Goal: Transaction & Acquisition: Download file/media

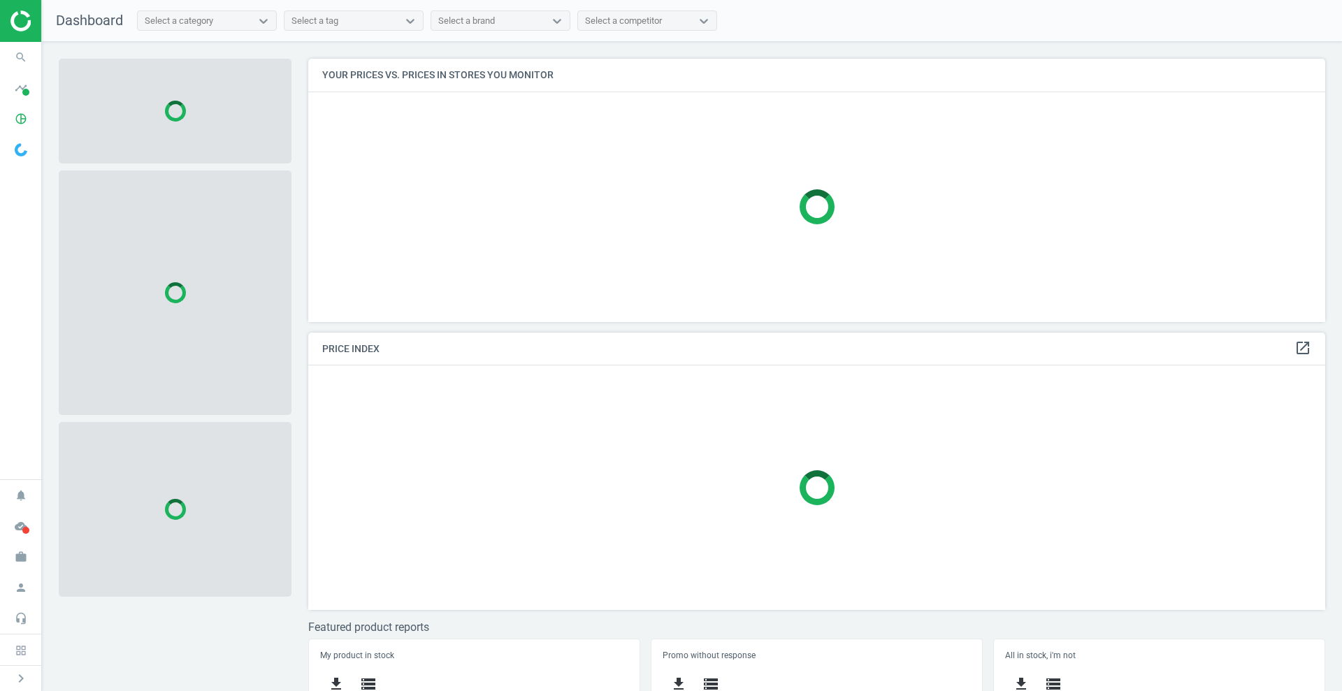
scroll to position [290, 1031]
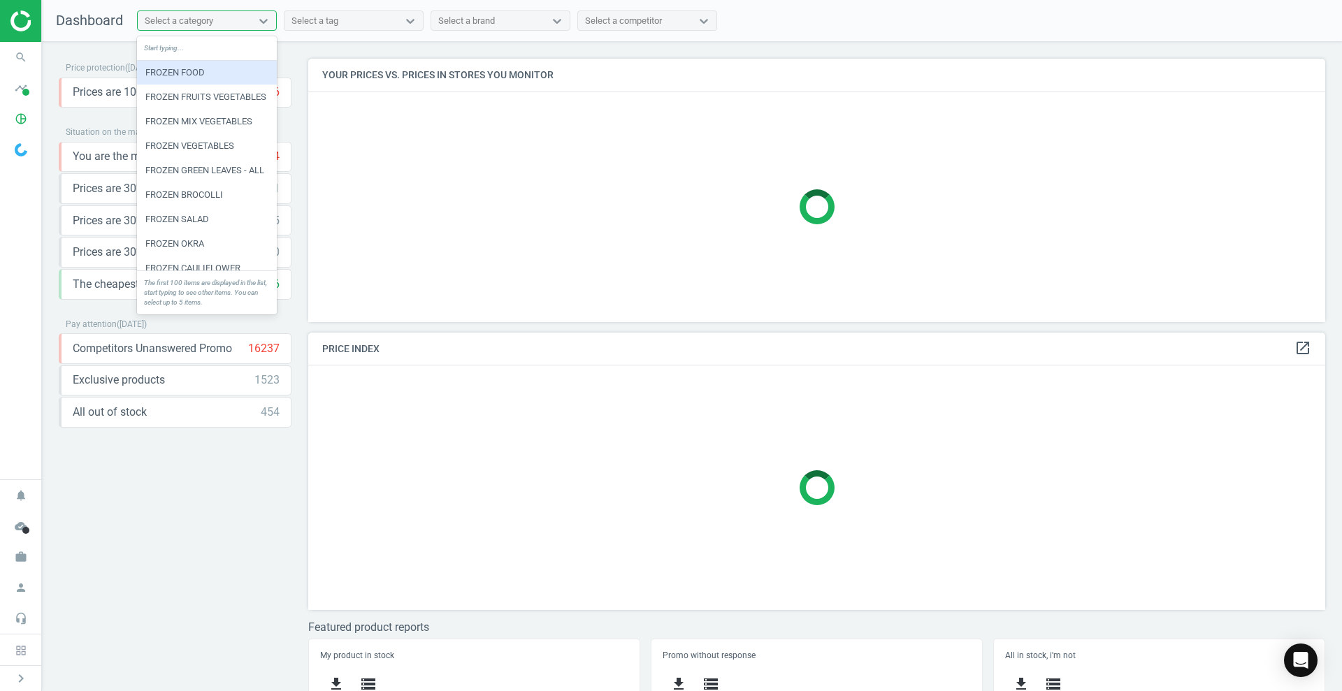
click at [201, 12] on div "Select a category" at bounding box center [194, 21] width 113 height 18
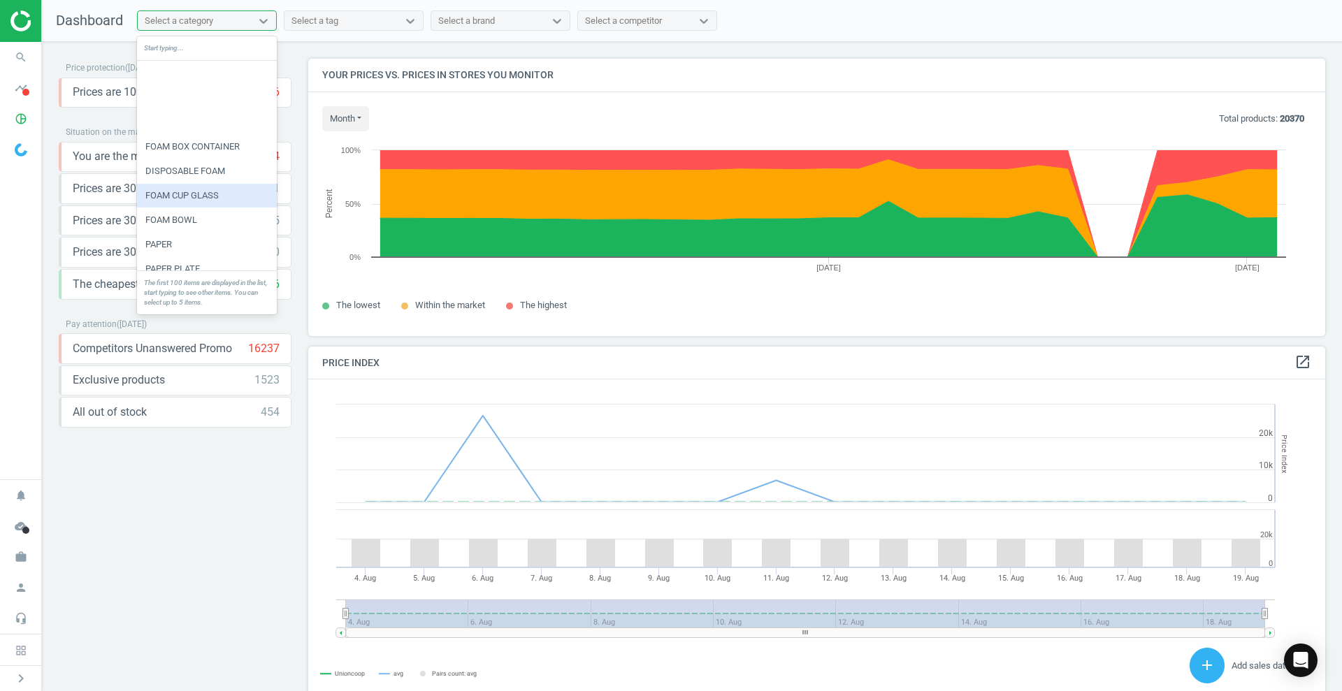
scroll to position [2236, 0]
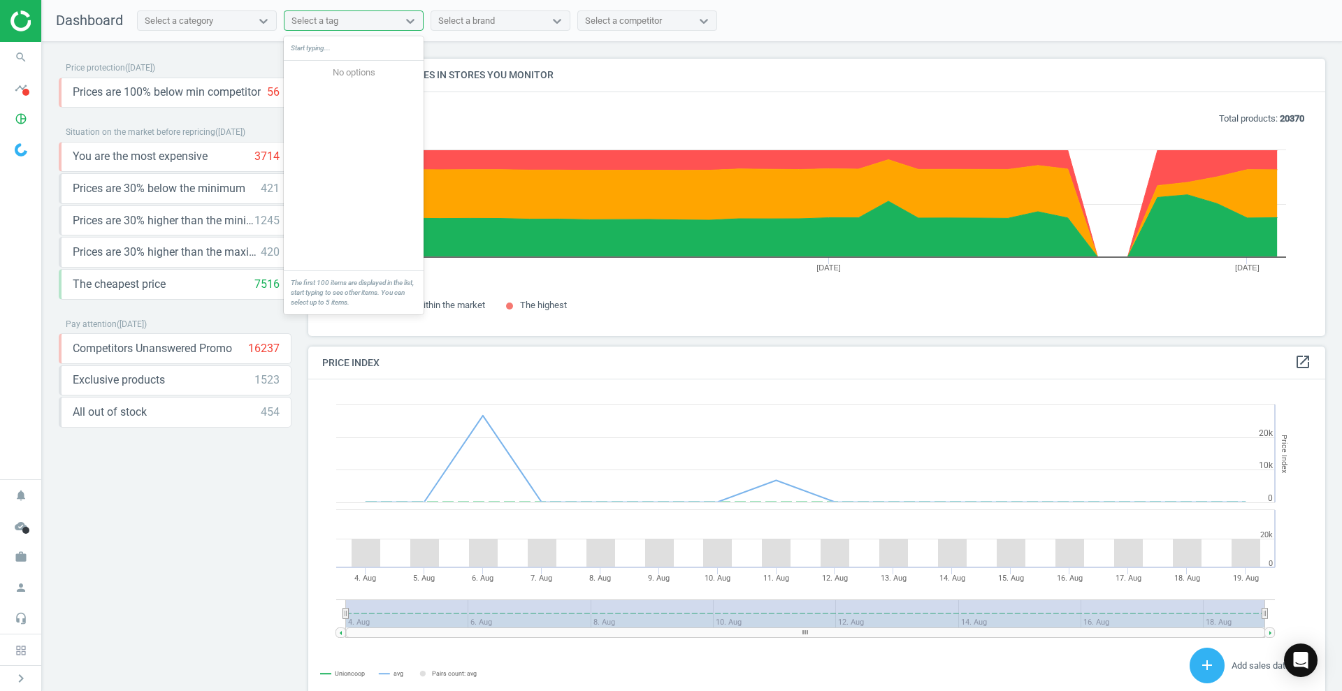
click at [312, 15] on div "Select a tag" at bounding box center [314, 21] width 47 height 13
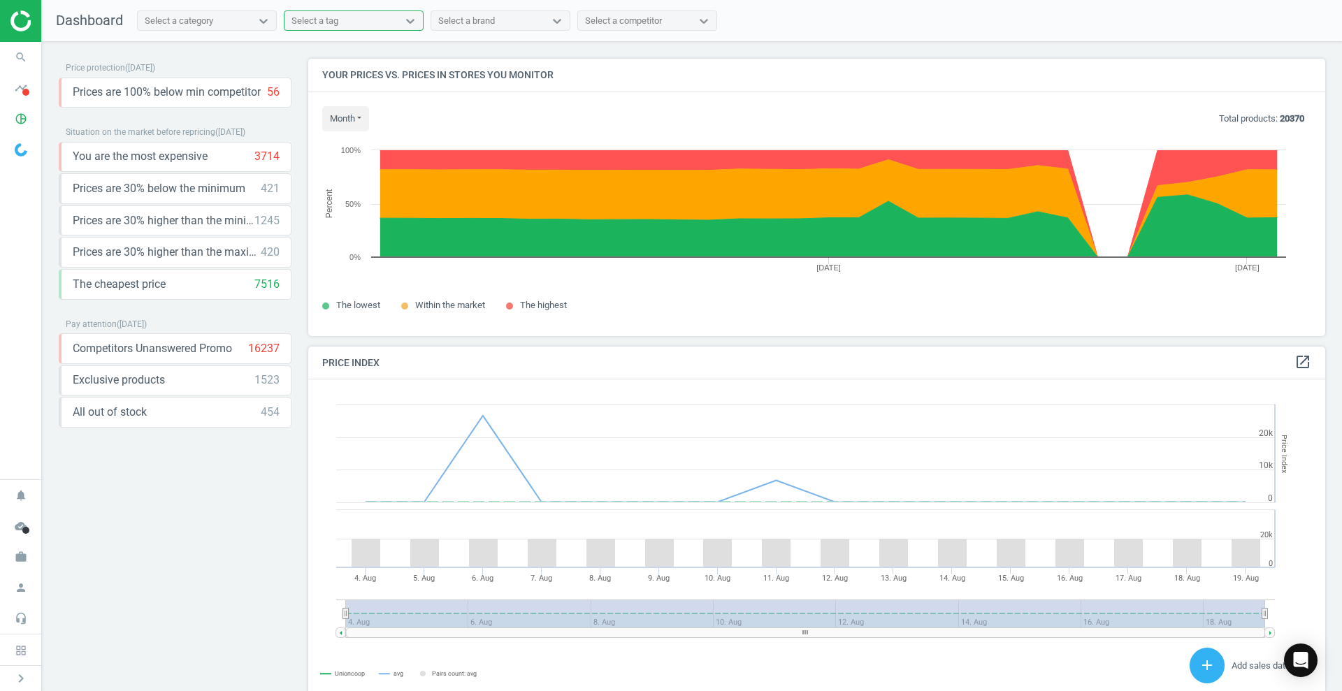
click at [312, 15] on div "Select a tag" at bounding box center [314, 21] width 47 height 13
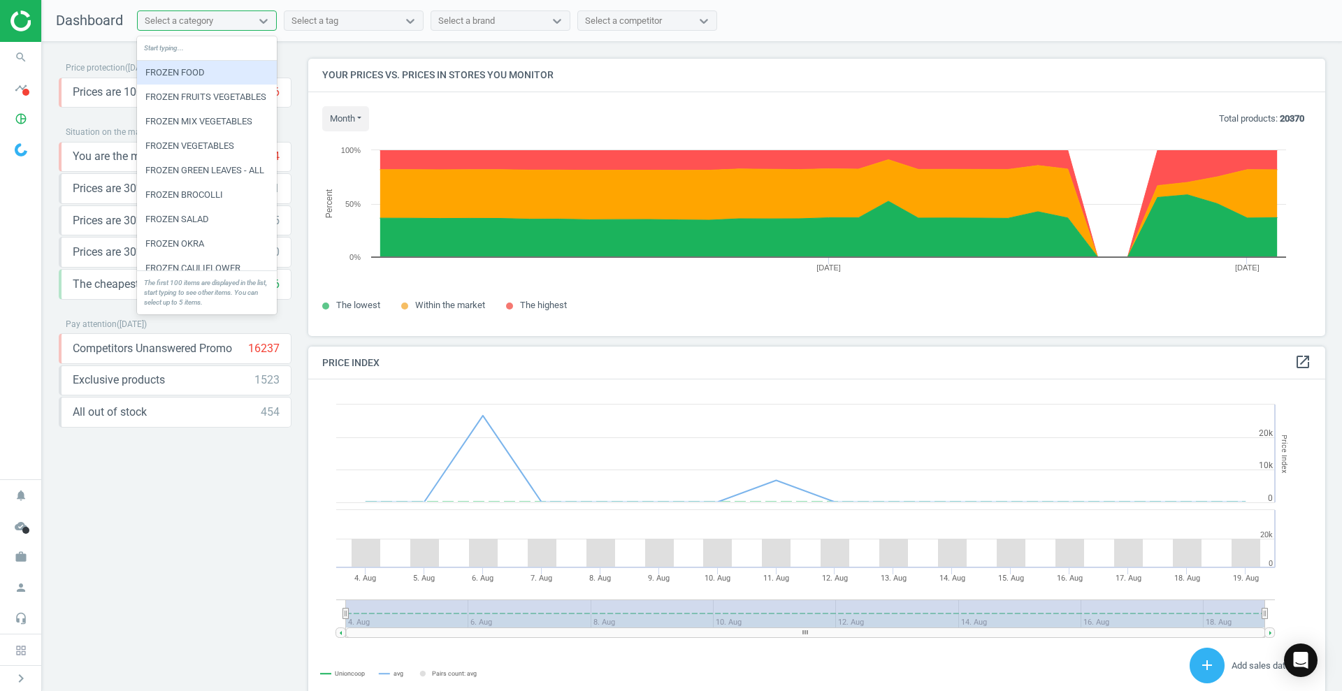
click at [250, 15] on div "Select a category" at bounding box center [194, 21] width 113 height 18
click at [485, 15] on div "Select a brand" at bounding box center [466, 21] width 57 height 13
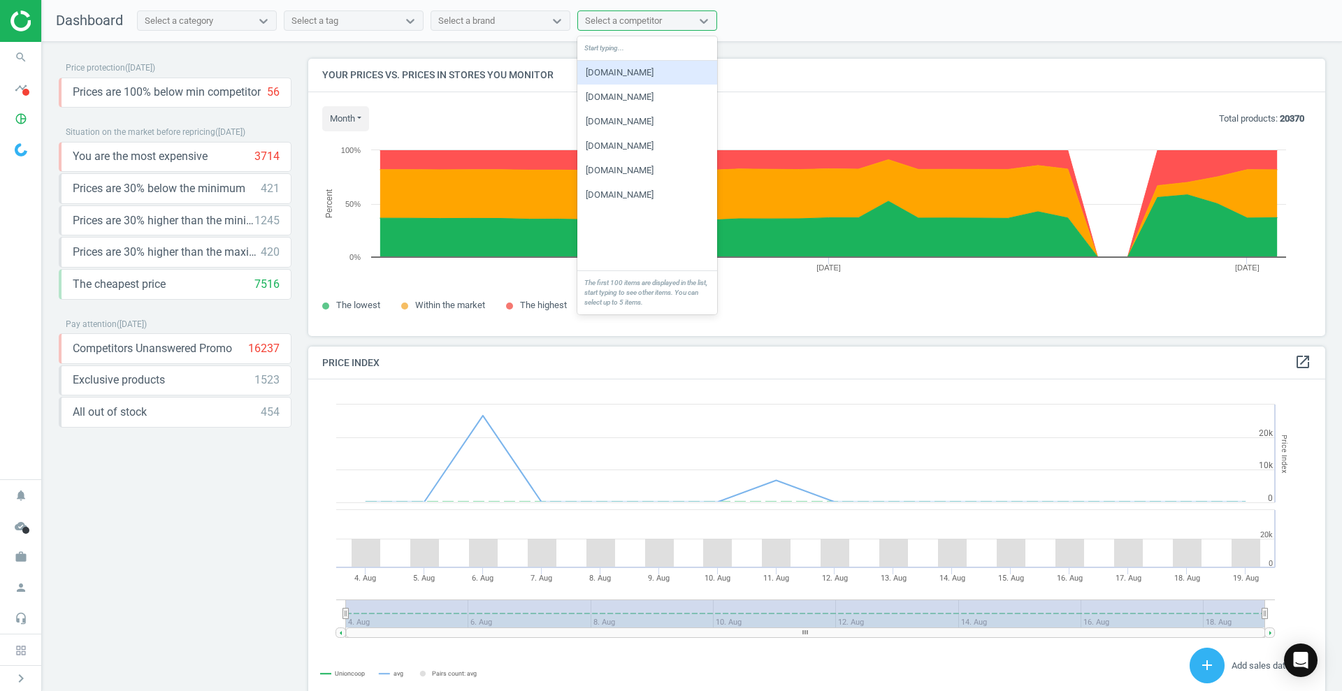
click at [589, 22] on div "Select a competitor" at bounding box center [623, 21] width 77 height 13
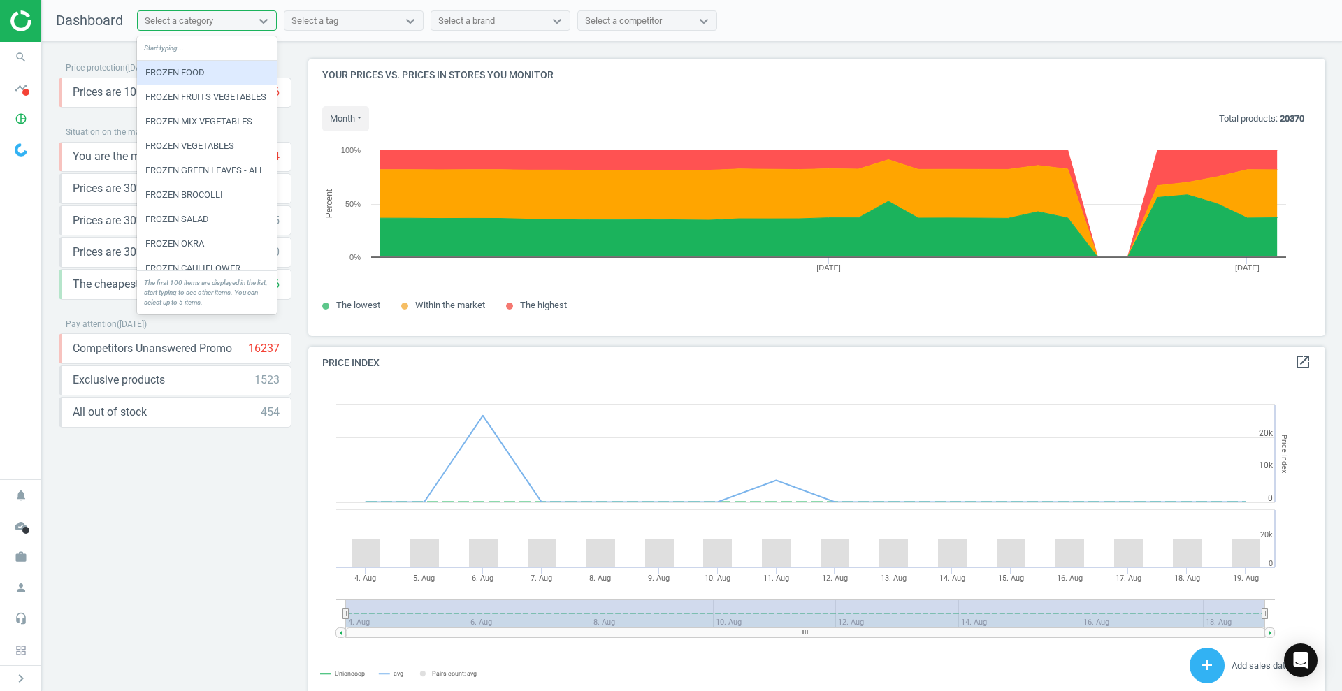
click at [218, 12] on div "Select a category" at bounding box center [194, 21] width 113 height 18
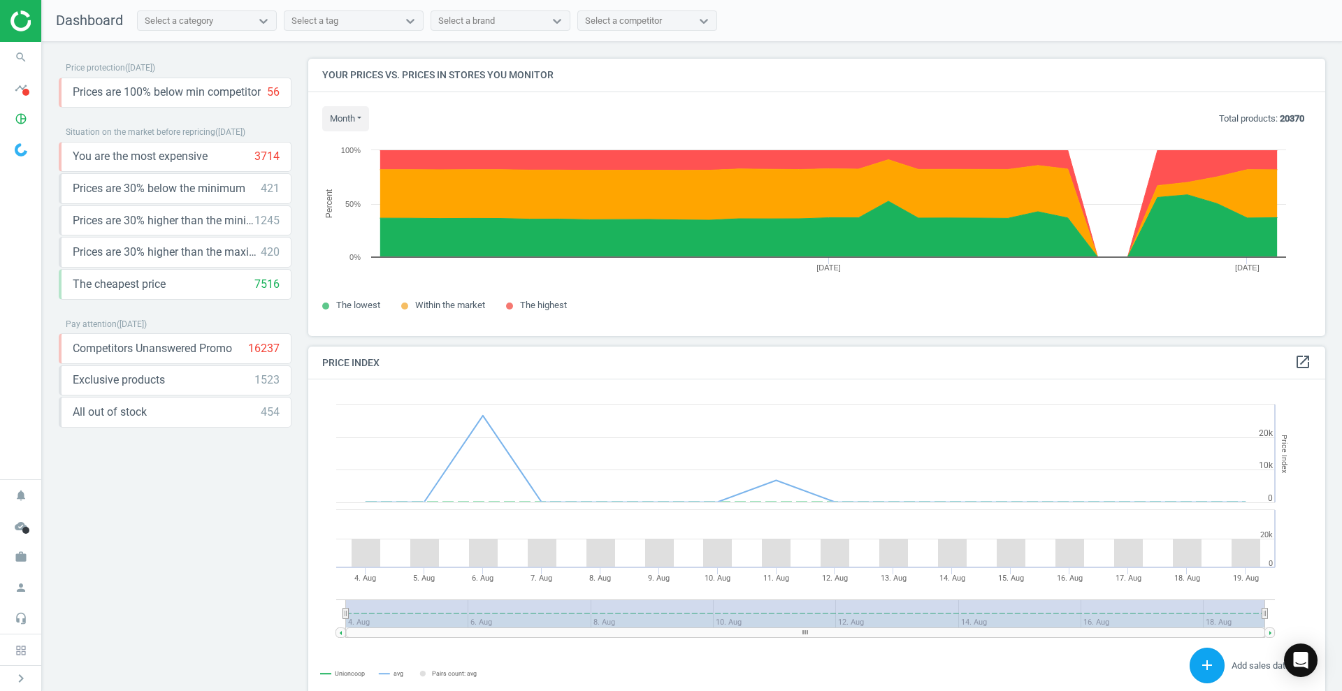
click at [1198, 665] on icon "add" at bounding box center [1206, 665] width 17 height 17
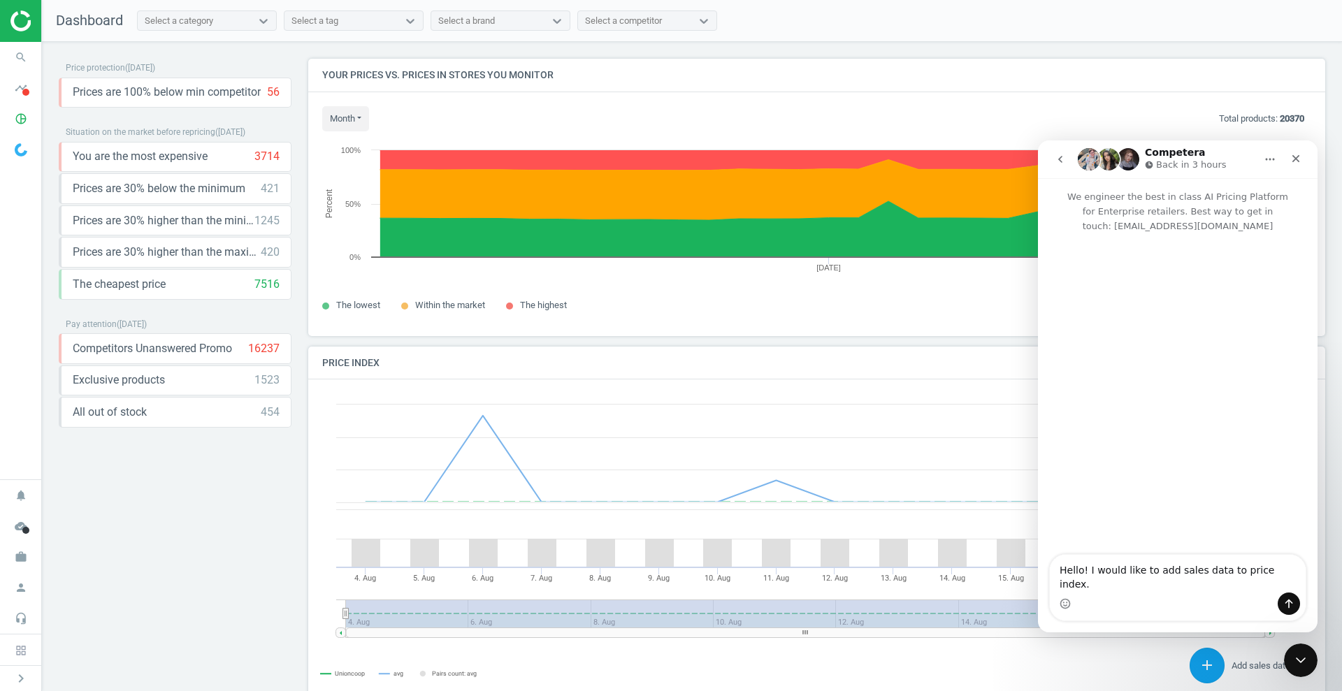
scroll to position [0, 0]
click at [1293, 162] on icon "Close" at bounding box center [1295, 158] width 11 height 11
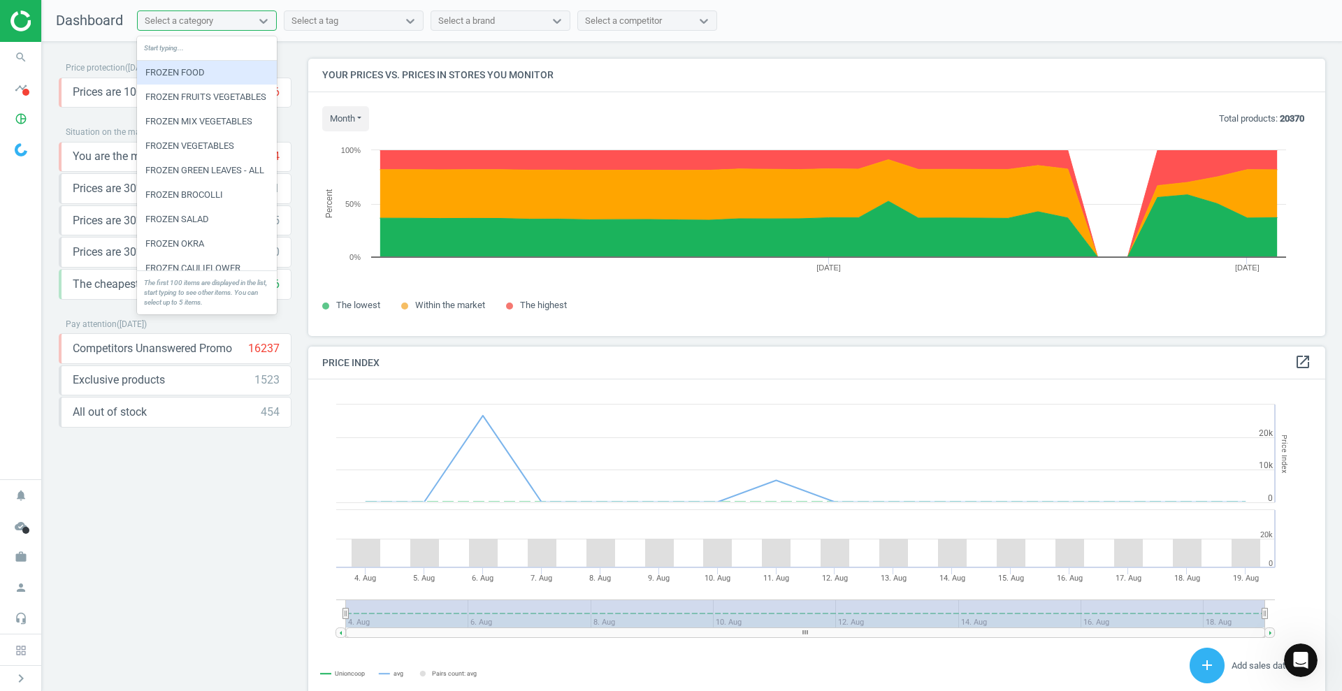
click at [234, 24] on div "Select a category" at bounding box center [194, 21] width 113 height 18
type input "u"
click at [233, 20] on div "Select a category" at bounding box center [194, 21] width 113 height 18
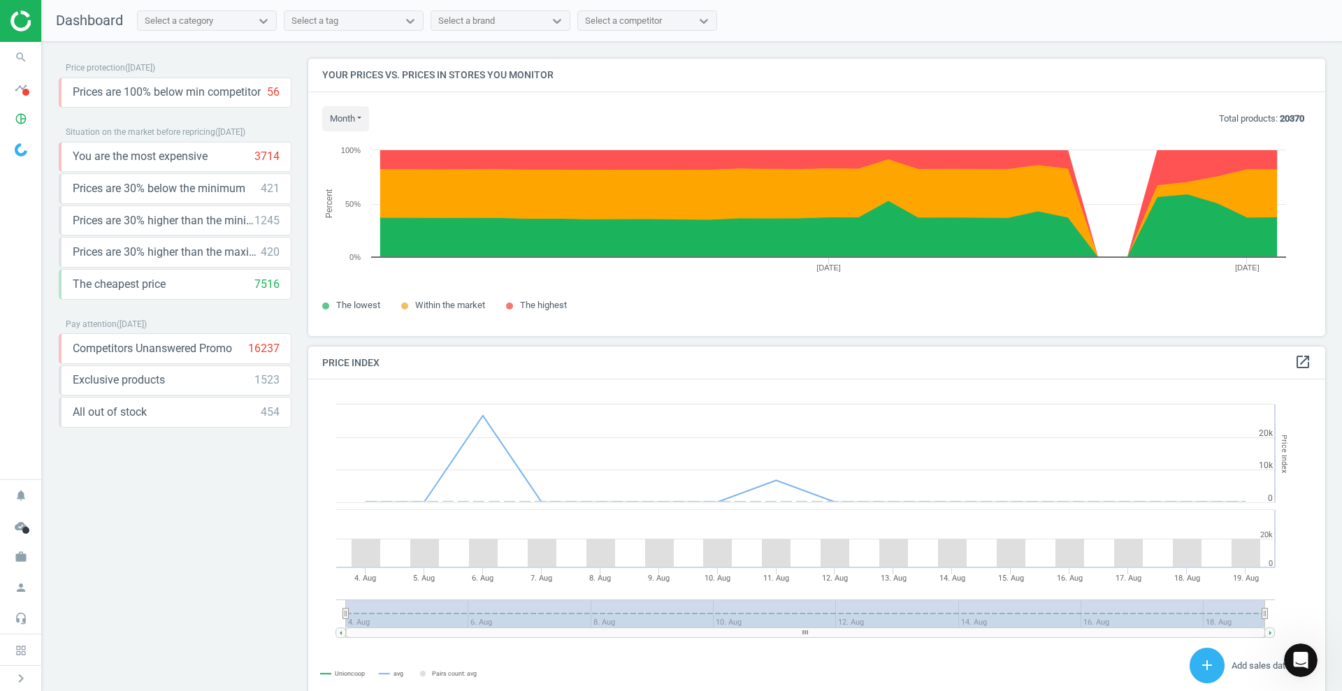
click at [291, 55] on div "Price protection ( [DATE] ) Prices are 100% below min competitor 56 keyboard_ar…" at bounding box center [692, 370] width 1300 height 656
click at [280, 157] on icon "keyboard_arrow_down" at bounding box center [276, 156] width 17 height 17
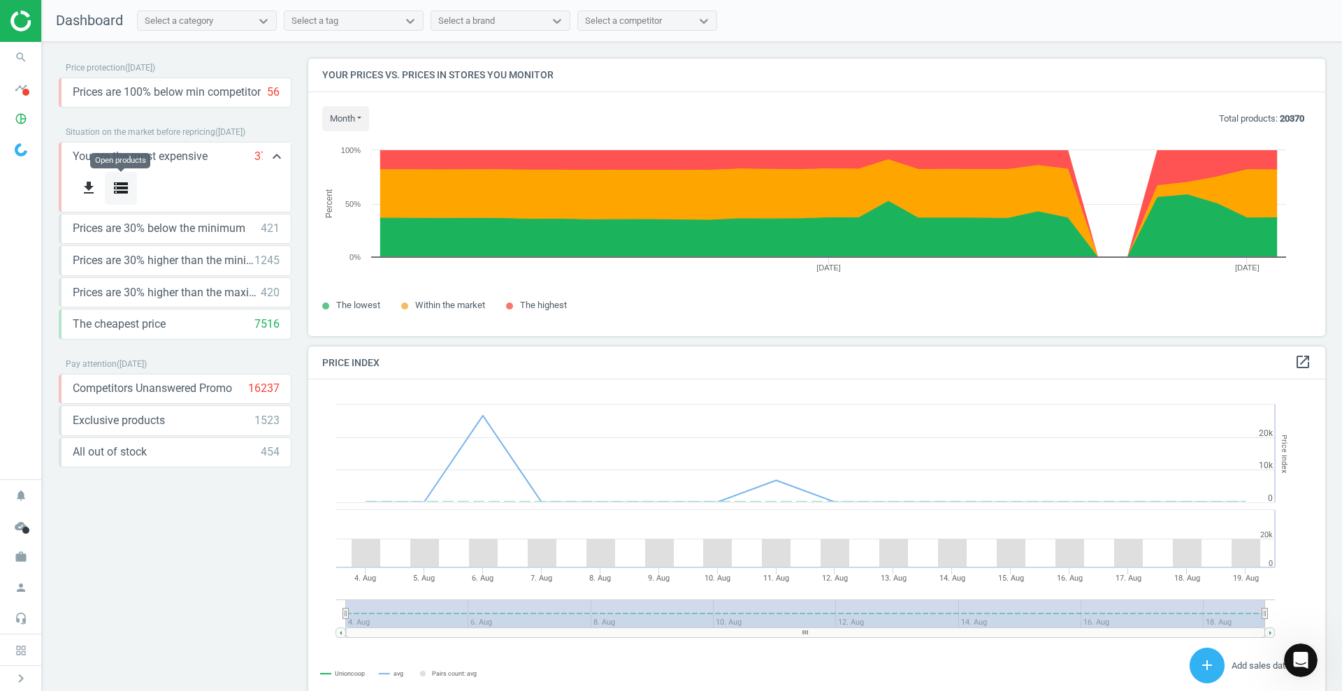
click at [129, 192] on icon "storage" at bounding box center [121, 188] width 17 height 17
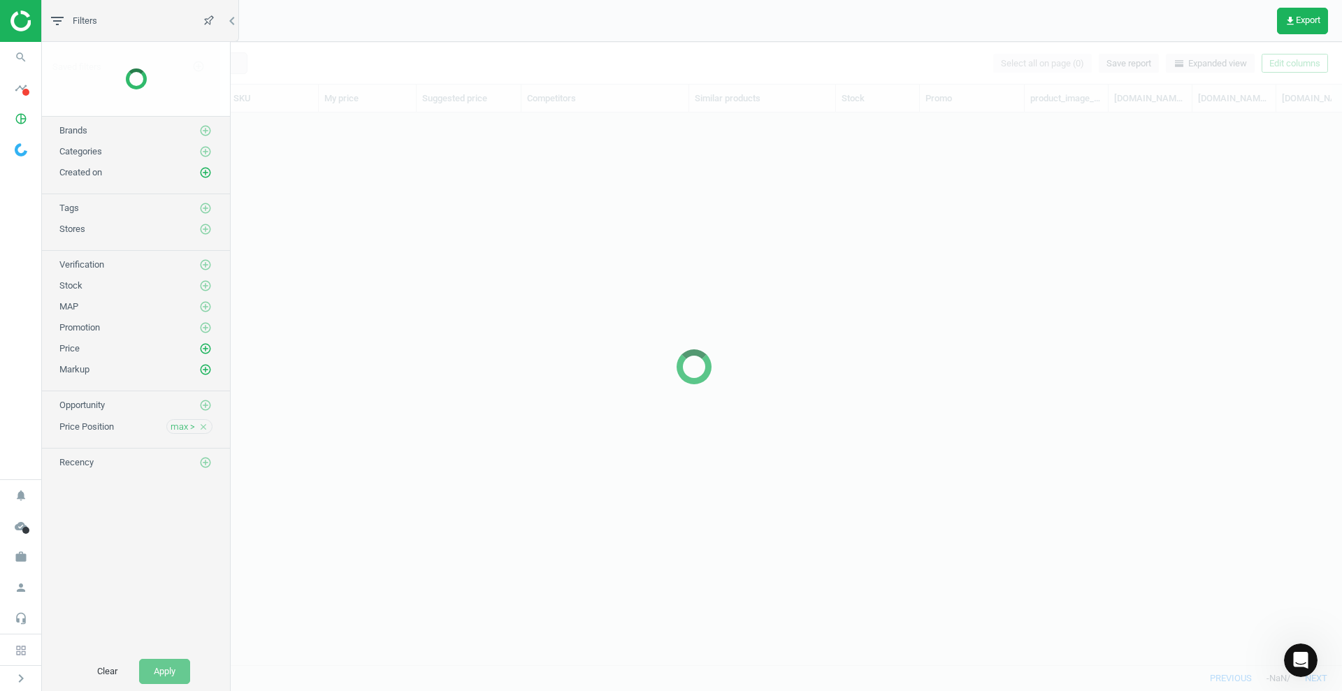
scroll to position [526, 1282]
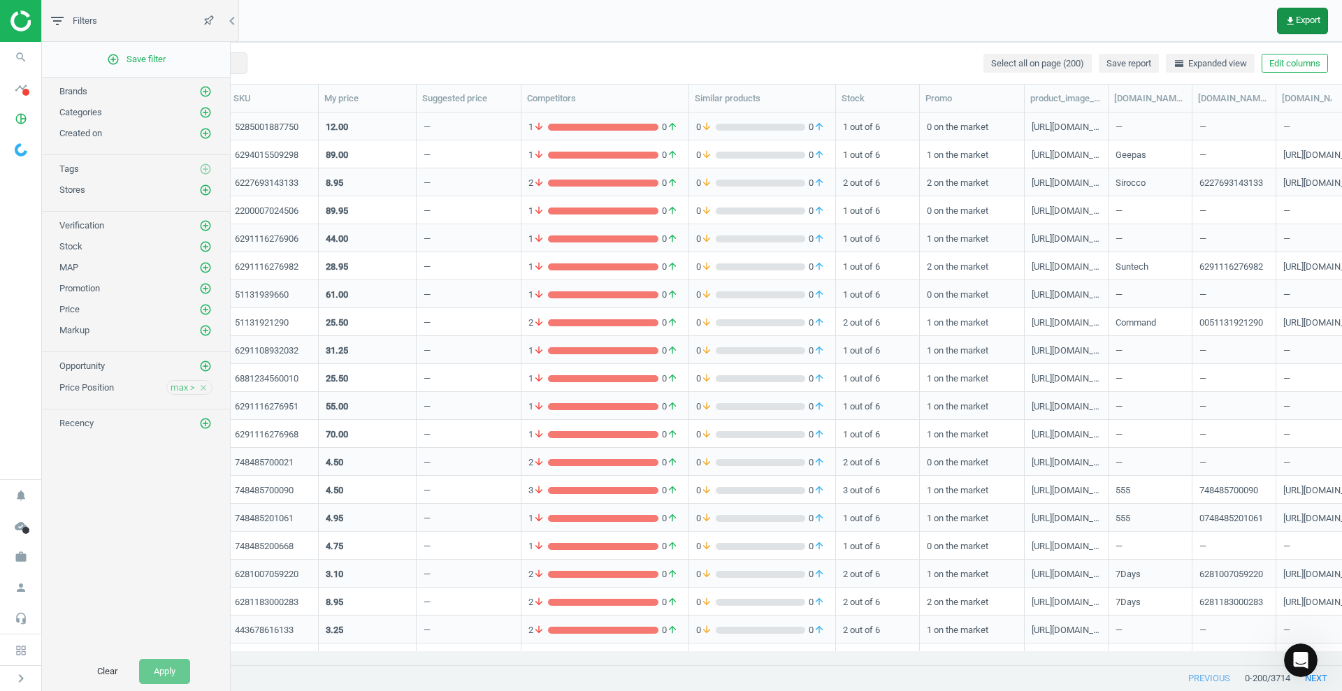
click at [1303, 15] on span "get_app Export" at bounding box center [1302, 20] width 36 height 11
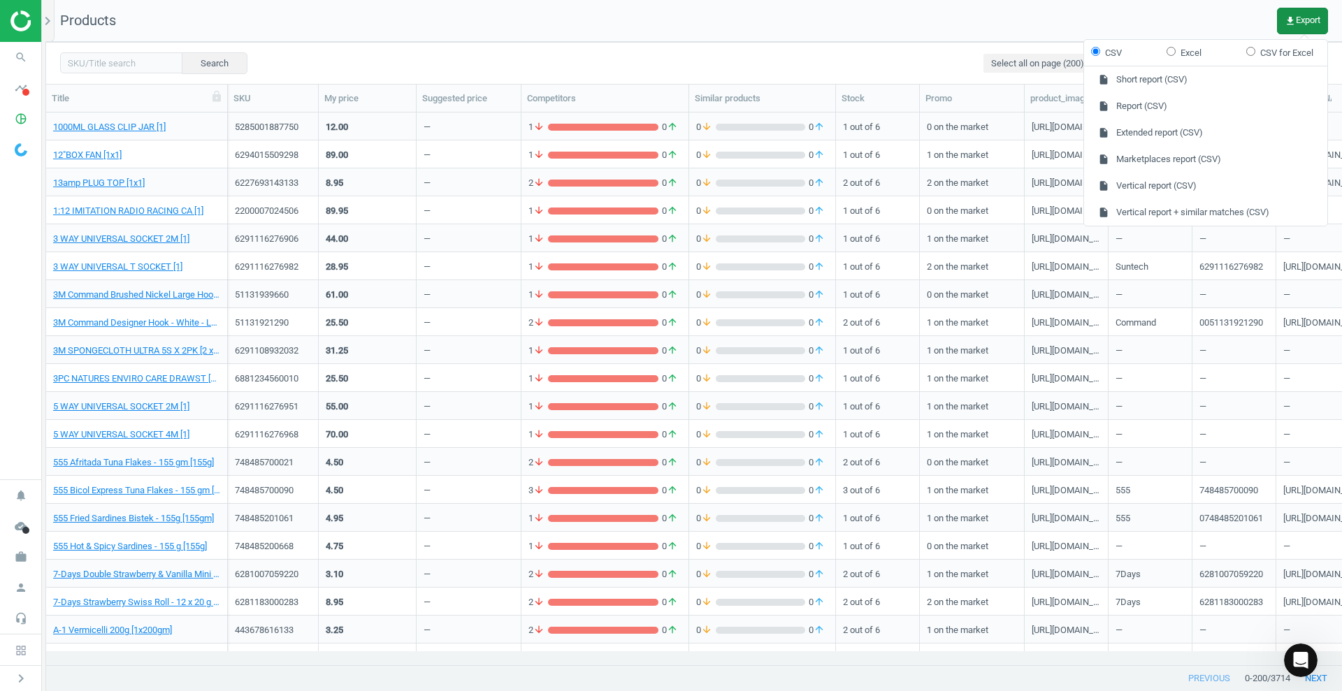
click at [1303, 16] on span "get_app Export" at bounding box center [1302, 20] width 36 height 11
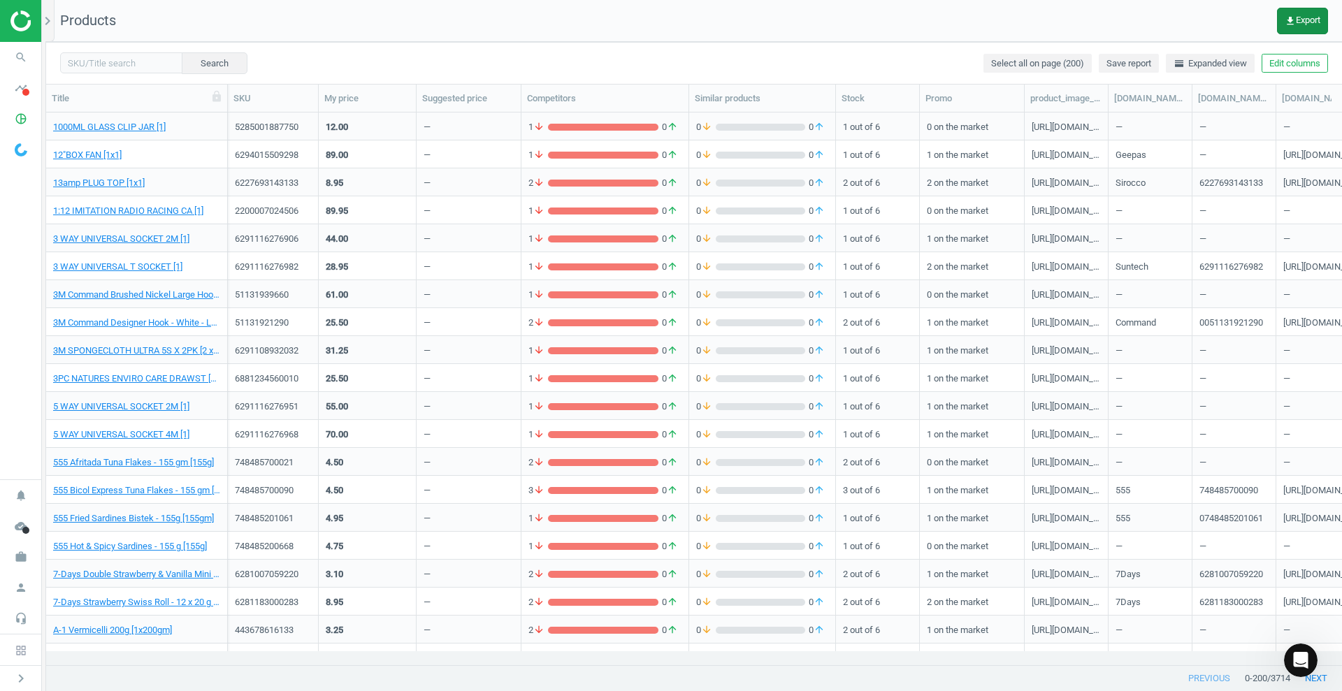
click at [1303, 16] on span "get_app Export" at bounding box center [1302, 20] width 36 height 11
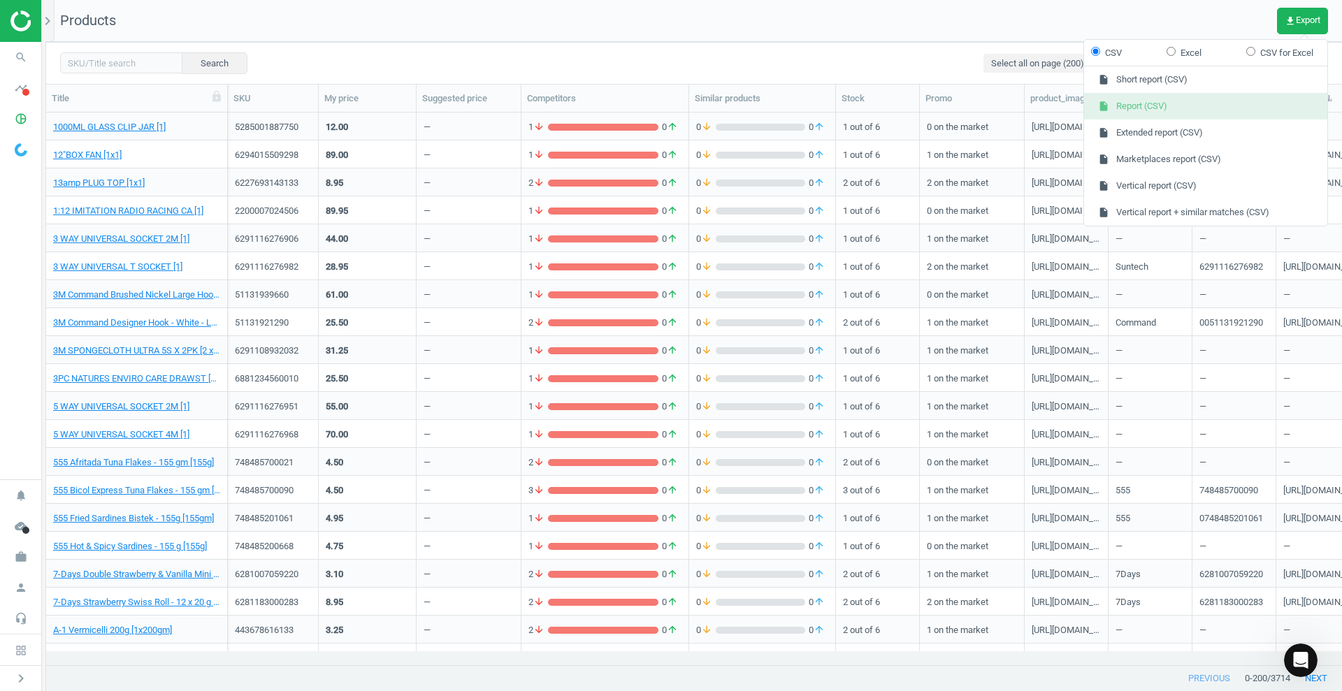
click at [1159, 103] on button "insert_drive_file Report (CSV)" at bounding box center [1205, 106] width 243 height 27
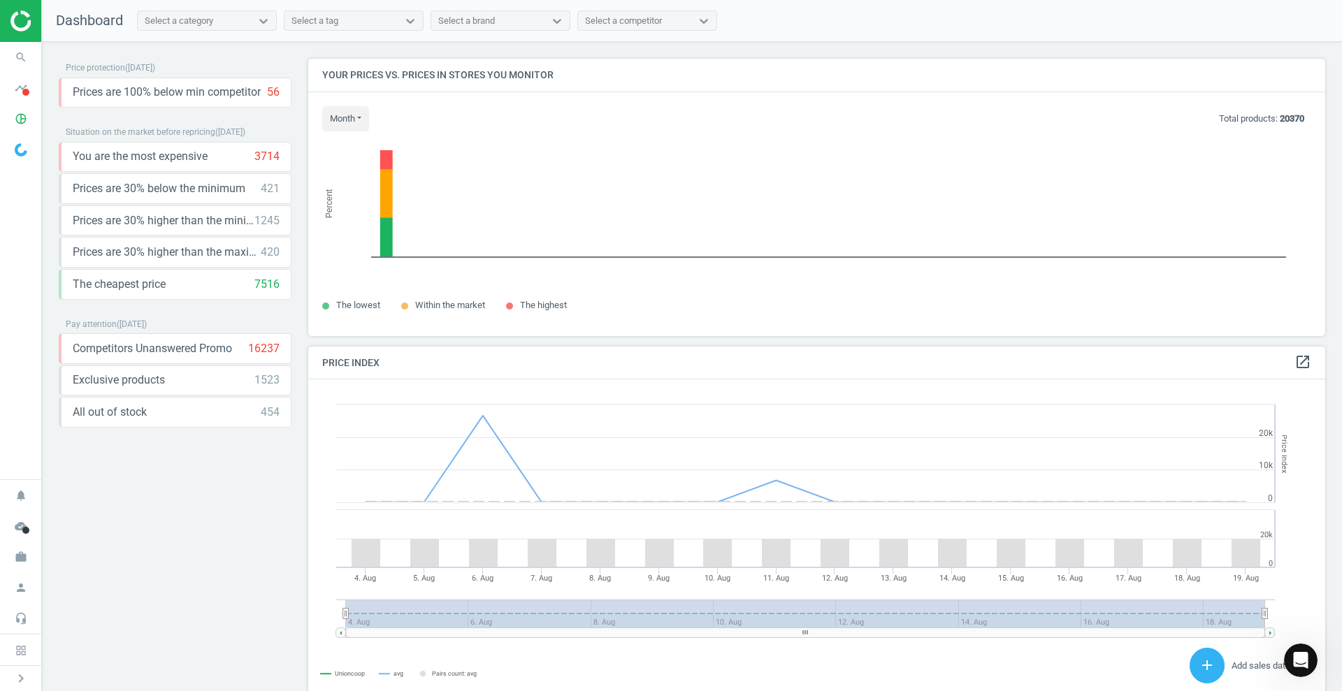
scroll to position [349, 1031]
